Goal: Information Seeking & Learning: Learn about a topic

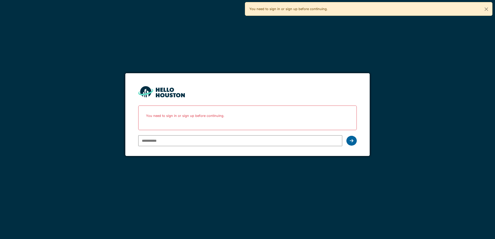
type input "**********"
click at [349, 144] on div at bounding box center [351, 141] width 10 height 10
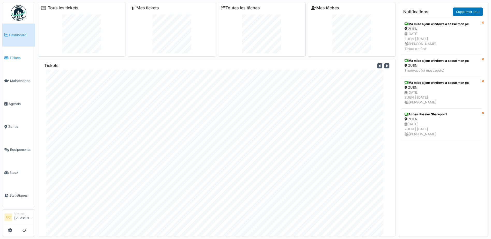
click at [20, 57] on span "Tickets" at bounding box center [21, 57] width 23 height 5
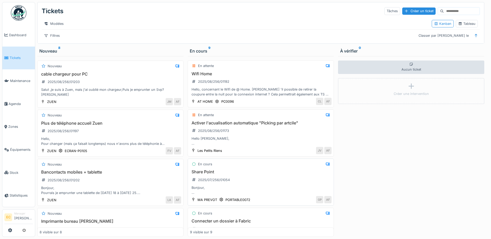
scroll to position [26, 0]
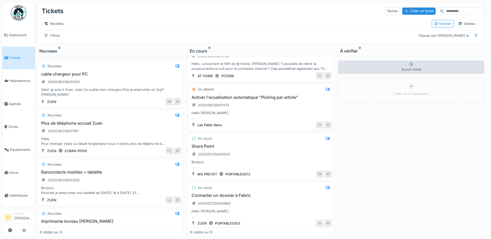
click at [269, 100] on h3 "Activer l'acualisation automatique "Picking par artcile"" at bounding box center [261, 97] width 142 height 5
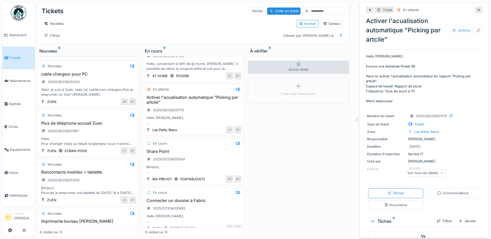
click at [476, 10] on icon at bounding box center [478, 9] width 4 height 3
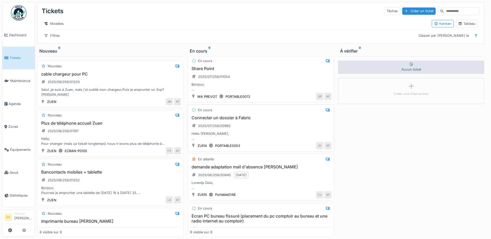
scroll to position [129, 0]
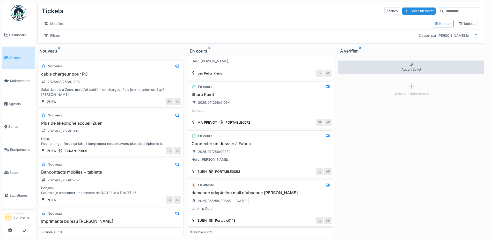
click at [233, 104] on div "Share Point 2025/07/256/01054 Bonjour, Des fichiers dans notre Share Point semb…" at bounding box center [261, 105] width 142 height 26
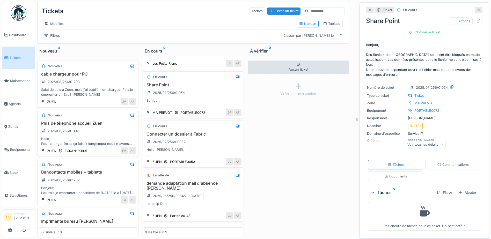
scroll to position [109, 0]
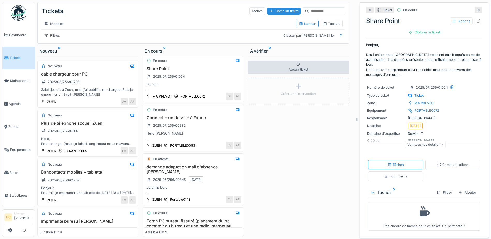
click at [477, 9] on icon at bounding box center [478, 10] width 3 height 3
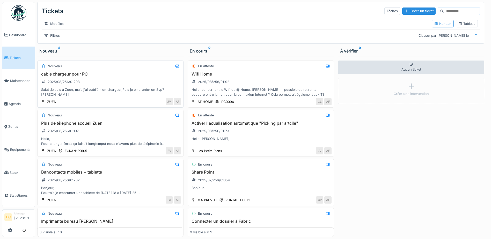
click at [98, 97] on div "Salut ,je suis à Zuen, mais j'ai oublié mon chargeur,Puis je emprunter un Svp? …" at bounding box center [111, 92] width 142 height 10
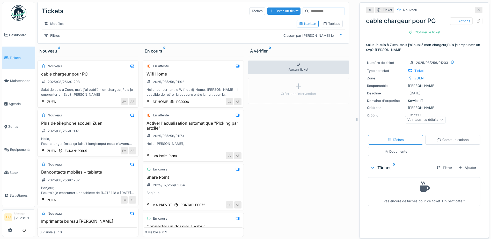
click at [433, 119] on div "Voir tous les détails" at bounding box center [425, 120] width 41 height 8
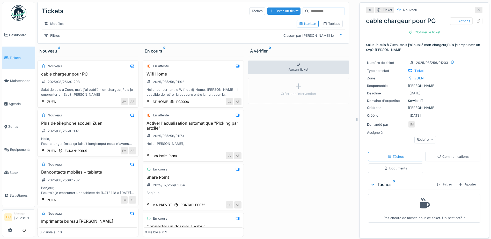
click at [476, 12] on div at bounding box center [478, 10] width 4 height 5
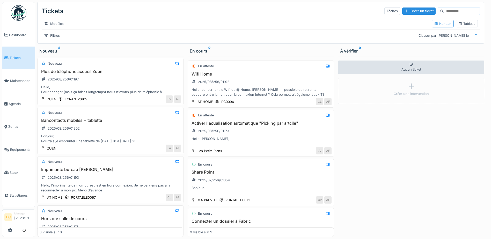
scroll to position [78, 0]
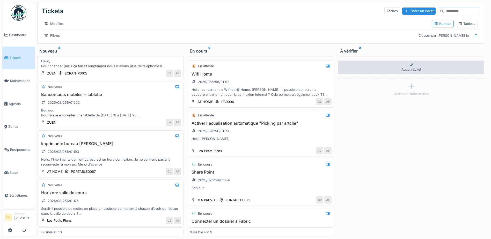
click at [120, 12] on div "Tickets Tâches Créer un ticket" at bounding box center [261, 10] width 438 height 13
